Goal: Register for event/course

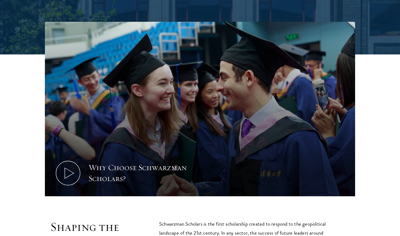
scroll to position [161, 0]
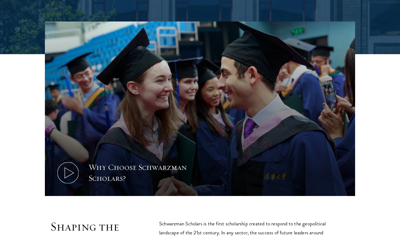
click at [76, 171] on icon at bounding box center [68, 173] width 25 height 25
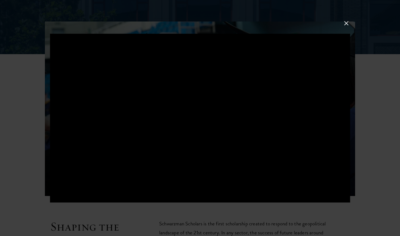
click at [199, 26] on button at bounding box center [346, 23] width 7 height 7
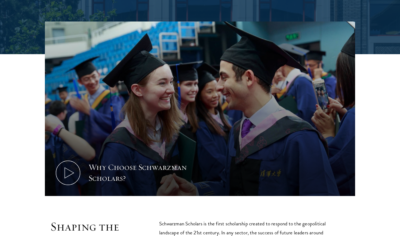
click at [199, 105] on div "Why Choose Schwarzman Scholars?" at bounding box center [200, 110] width 346 height 176
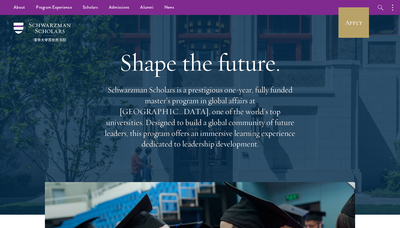
scroll to position [0, 0]
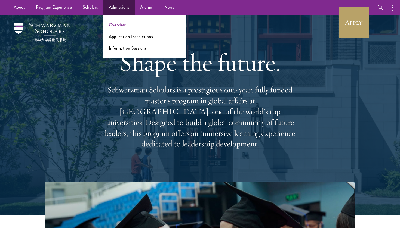
click at [116, 23] on link "Overview" at bounding box center [117, 25] width 17 height 6
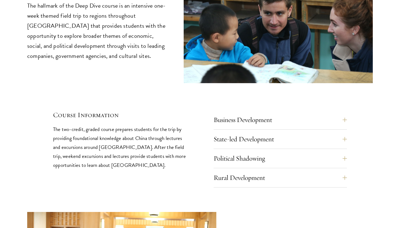
scroll to position [2294, 0]
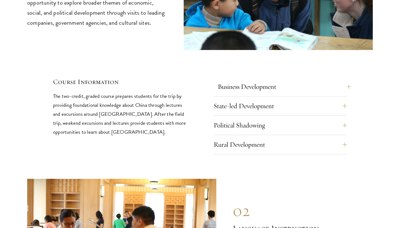
click at [288, 80] on button "Business Development" at bounding box center [284, 86] width 133 height 13
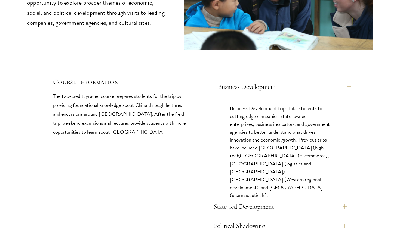
click at [296, 80] on button "Business Development" at bounding box center [284, 86] width 133 height 13
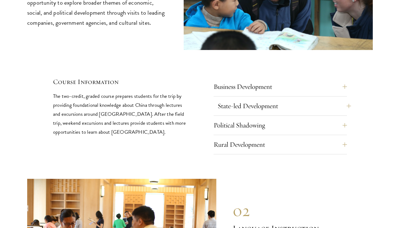
click at [294, 100] on button "State-led Development" at bounding box center [284, 106] width 133 height 13
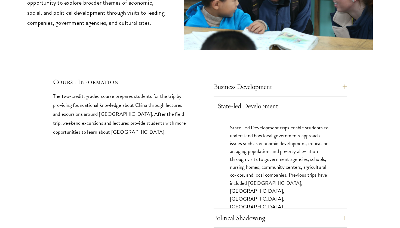
click at [300, 100] on button "State-led Development" at bounding box center [284, 106] width 133 height 13
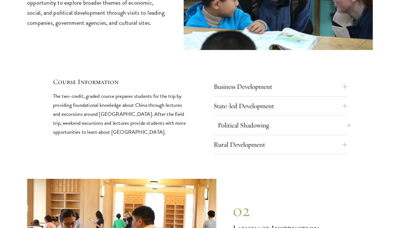
click at [299, 119] on button "Political Shadowing" at bounding box center [284, 125] width 133 height 13
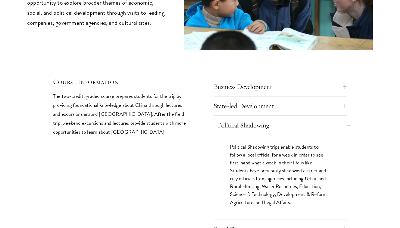
click at [298, 119] on button "Political Shadowing" at bounding box center [284, 125] width 133 height 13
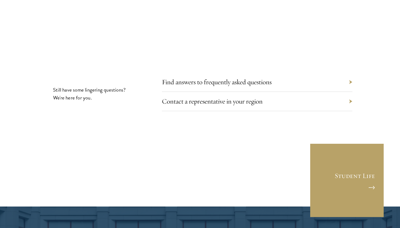
scroll to position [3005, 0]
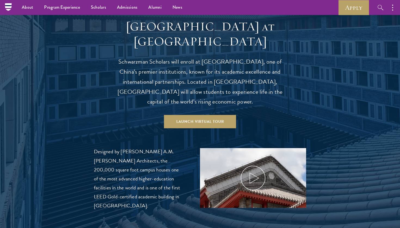
scroll to position [324, 0]
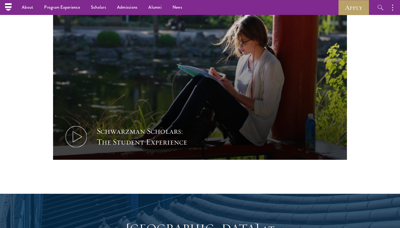
click at [120, 62] on button "Schwarzman Scholars: The Student Experience" at bounding box center [200, 78] width 294 height 166
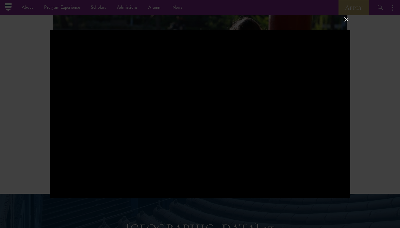
click at [347, 19] on button at bounding box center [346, 19] width 7 height 7
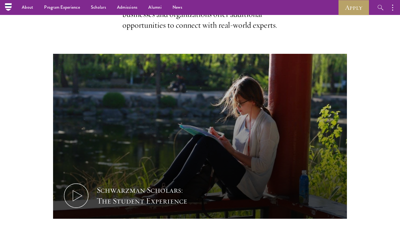
scroll to position [254, 0]
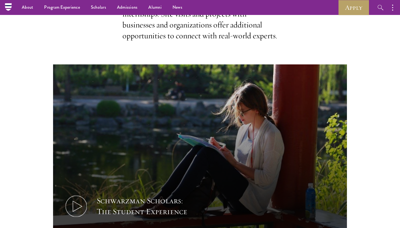
click at [138, 157] on button "Schwarzman Scholars: The Student Experience" at bounding box center [200, 148] width 294 height 166
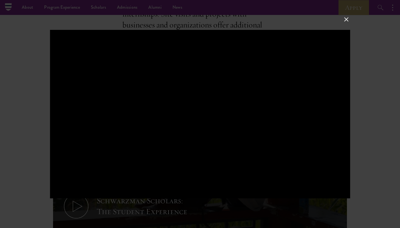
click at [348, 20] on button at bounding box center [346, 19] width 7 height 7
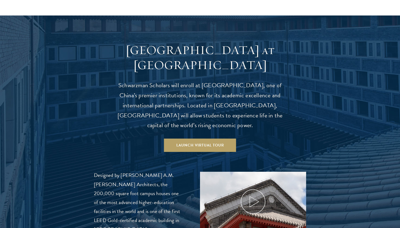
scroll to position [507, 0]
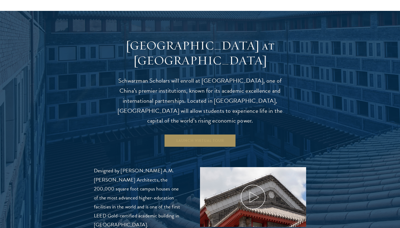
click at [188, 134] on link "Launch Virtual Tour" at bounding box center [200, 140] width 72 height 13
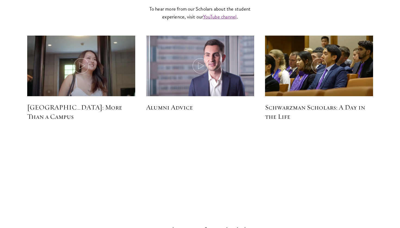
scroll to position [1634, 0]
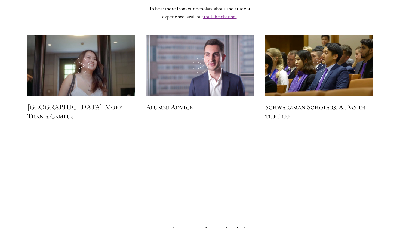
click at [301, 50] on img at bounding box center [319, 66] width 115 height 66
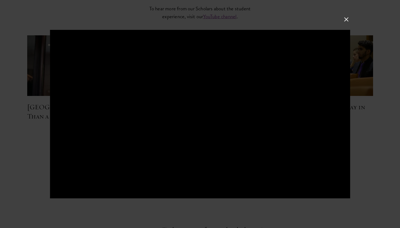
click at [345, 18] on button at bounding box center [346, 19] width 7 height 7
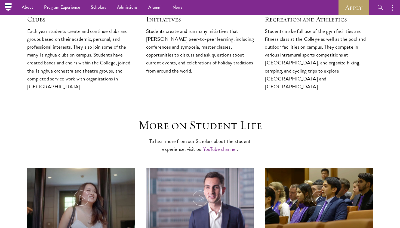
scroll to position [1501, 0]
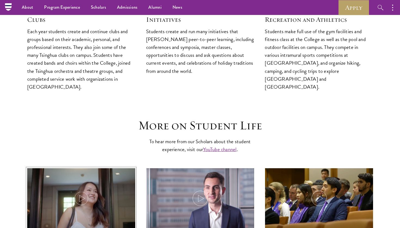
click at [83, 191] on icon at bounding box center [81, 198] width 15 height 15
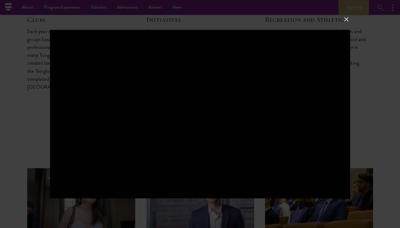
click at [347, 18] on button at bounding box center [346, 19] width 7 height 7
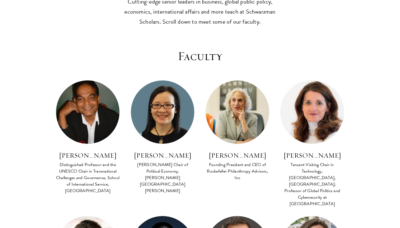
scroll to position [165, 0]
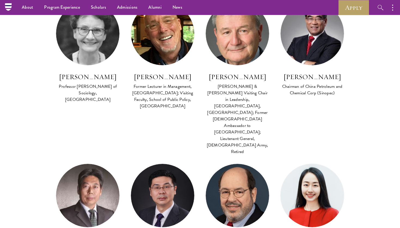
scroll to position [429, 0]
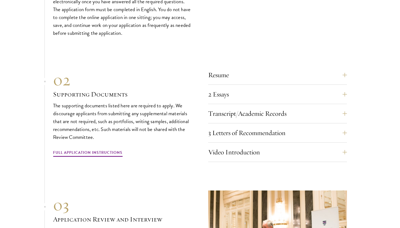
scroll to position [1842, 0]
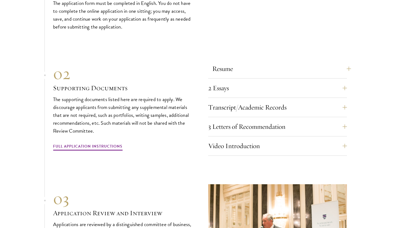
click at [274, 62] on button "Resume" at bounding box center [281, 68] width 139 height 13
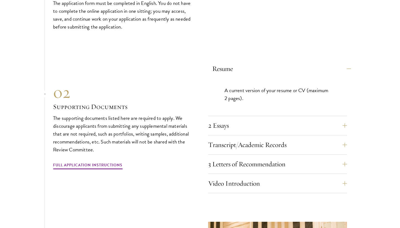
click at [283, 62] on button "Resume" at bounding box center [281, 68] width 139 height 13
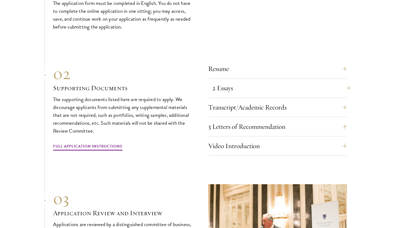
click at [293, 82] on button "2 Essays" at bounding box center [281, 88] width 139 height 13
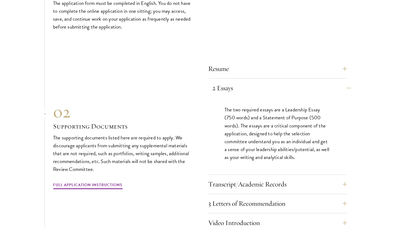
click at [295, 82] on button "2 Essays" at bounding box center [281, 88] width 139 height 13
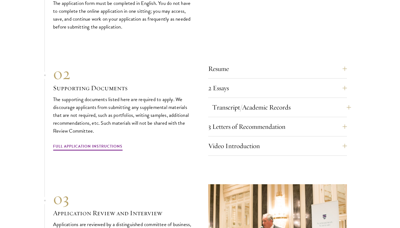
click at [312, 101] on button "Transcript/Academic Records" at bounding box center [281, 107] width 139 height 13
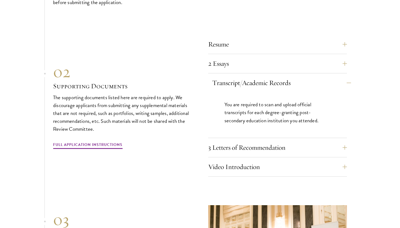
scroll to position [1867, 0]
click at [320, 77] on button "Transcript/Academic Records" at bounding box center [281, 83] width 139 height 13
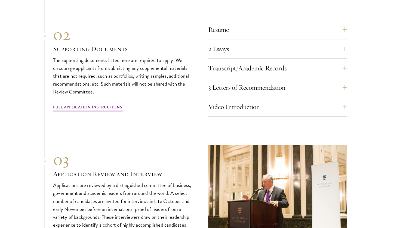
scroll to position [1885, 0]
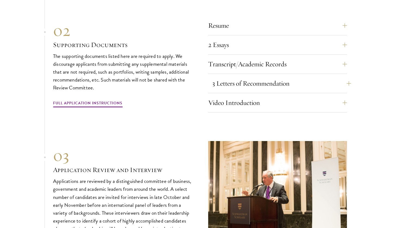
click at [322, 77] on button "3 Letters of Recommendation" at bounding box center [281, 83] width 139 height 13
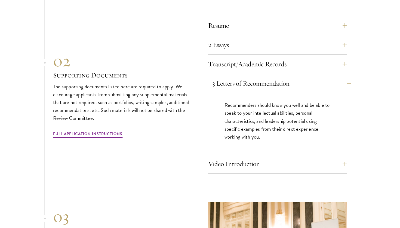
click at [324, 77] on button "3 Letters of Recommendation" at bounding box center [281, 83] width 139 height 13
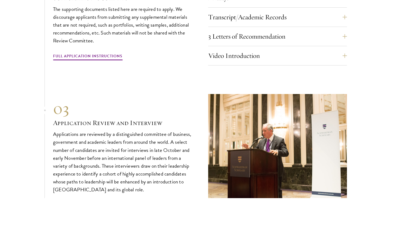
scroll to position [1933, 0]
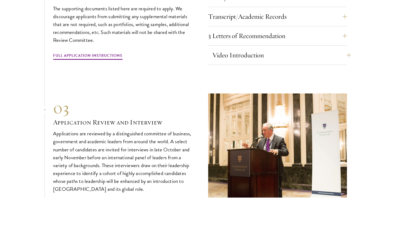
click at [315, 49] on button "Video Introduction" at bounding box center [281, 55] width 139 height 13
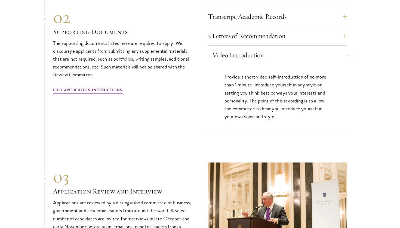
click at [311, 49] on button "Video Introduction" at bounding box center [281, 55] width 139 height 13
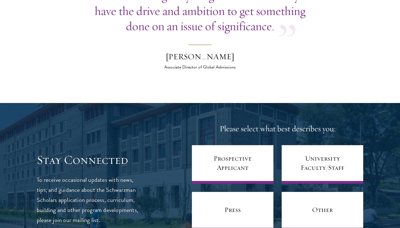
scroll to position [2297, 0]
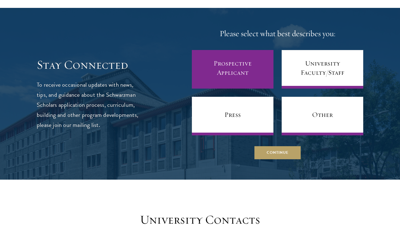
click at [215, 51] on link "Prospective Applicant" at bounding box center [233, 69] width 82 height 39
click at [200, 61] on link "Prospective Applicant" at bounding box center [233, 69] width 82 height 39
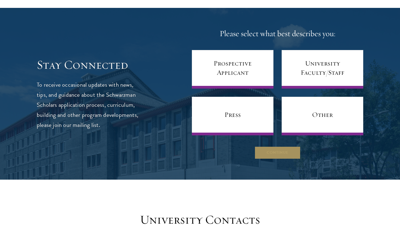
click at [272, 146] on button "Continue" at bounding box center [278, 152] width 46 height 13
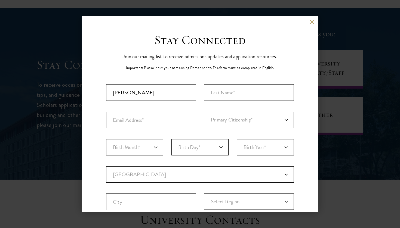
type input "Henry"
type input "Nicholls"
type input "henrynicholls666@gmail.com"
select select "UK"
select select "10"
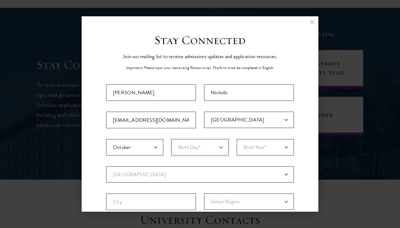
select select "21"
select select "2005"
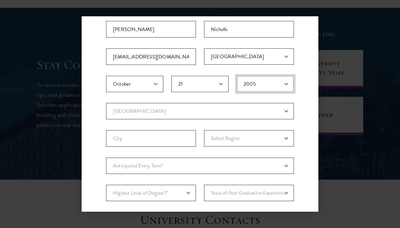
scroll to position [74, 0]
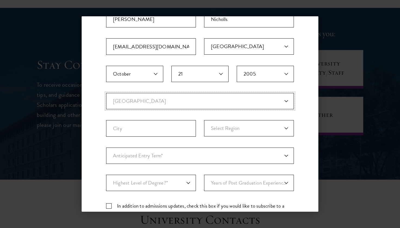
select select "UK"
select select
select select "a6790467-ebe7-4045-a56a-66c1cae98076"
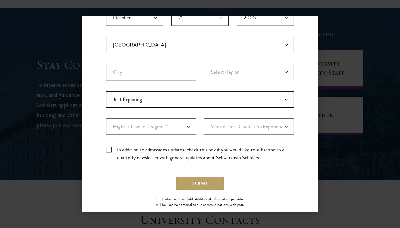
scroll to position [137, 0]
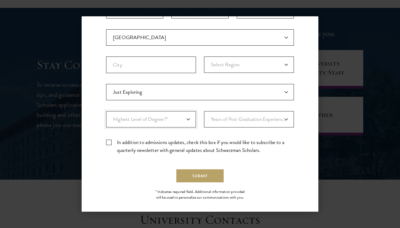
select select "bf44f490-31e9-4d16-b1d2-df861e7933aa"
select select "1"
click at [111, 150] on label "In addition to admissions updates, check this box if you would like to subscrib…" at bounding box center [200, 147] width 188 height 16
click at [111, 142] on input "In addition to admissions updates, check this box if you would like to subscrib…" at bounding box center [200, 141] width 188 height 4
checkbox input "true"
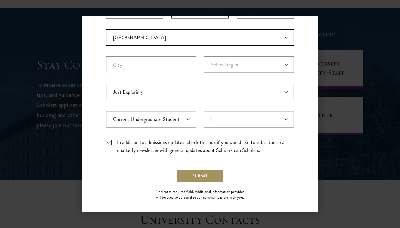
click at [193, 175] on button "Submit" at bounding box center [199, 176] width 47 height 13
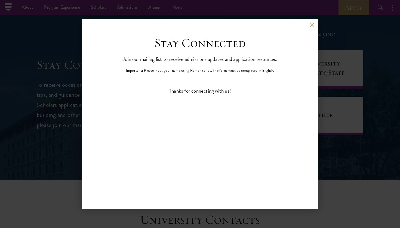
scroll to position [0, 0]
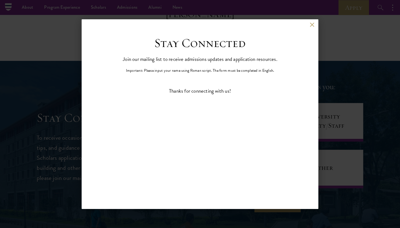
click at [313, 26] on button at bounding box center [312, 25] width 5 height 5
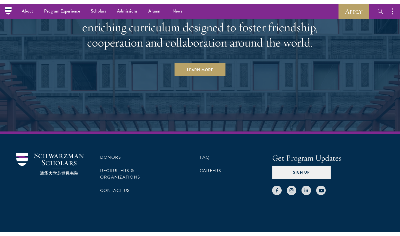
scroll to position [2808, 0]
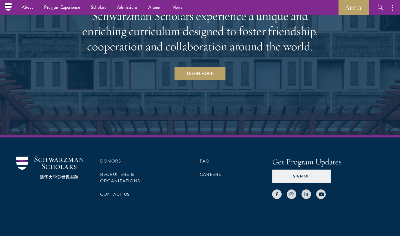
click at [5, 7] on icon at bounding box center [8, 7] width 8 height 8
